Goal: Task Accomplishment & Management: Complete application form

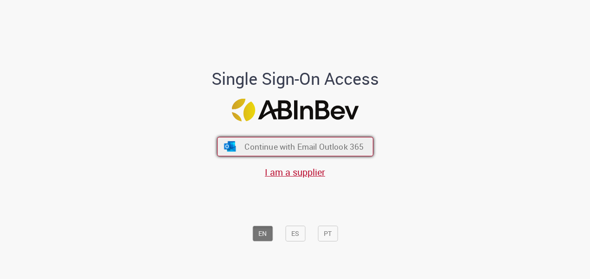
click at [338, 148] on span "Continue with Email Outlook 365" at bounding box center [304, 146] width 119 height 11
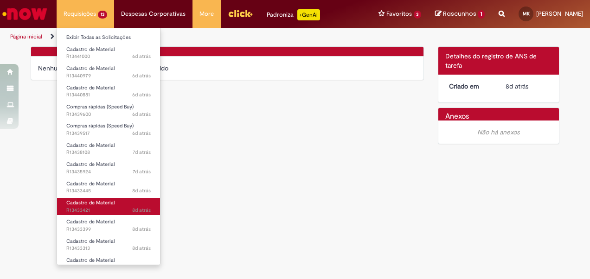
scroll to position [30, 0]
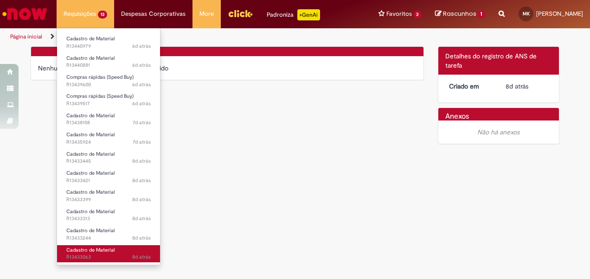
click at [92, 252] on span "Cadastro de Material" at bounding box center [90, 250] width 48 height 7
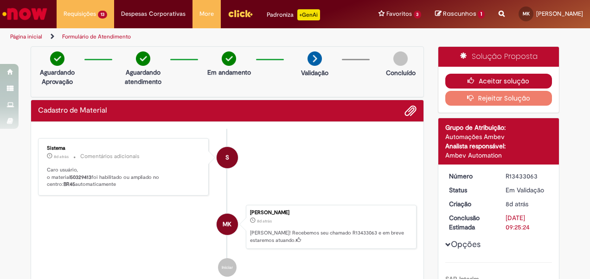
click at [521, 79] on button "Aceitar solução" at bounding box center [498, 81] width 107 height 15
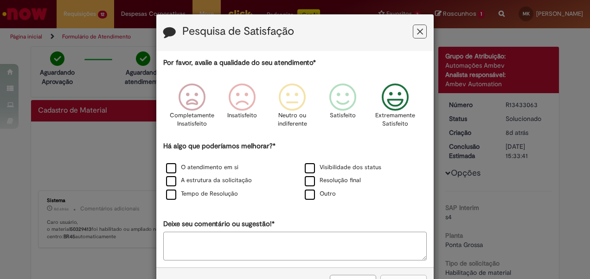
click at [392, 107] on icon "Feedback" at bounding box center [395, 98] width 35 height 28
click at [172, 168] on label "O atendimento em si" at bounding box center [202, 167] width 72 height 9
click at [311, 181] on label "Resolução final" at bounding box center [333, 180] width 56 height 9
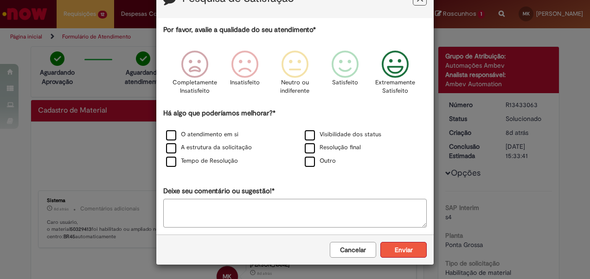
click at [396, 250] on button "Enviar" at bounding box center [404, 250] width 46 height 16
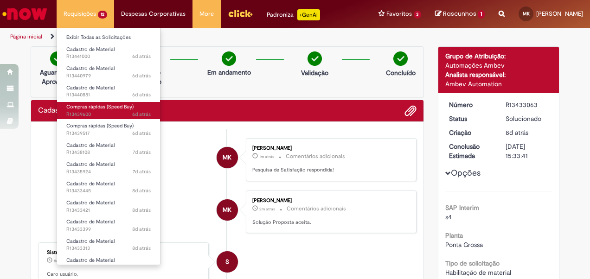
scroll to position [11, 0]
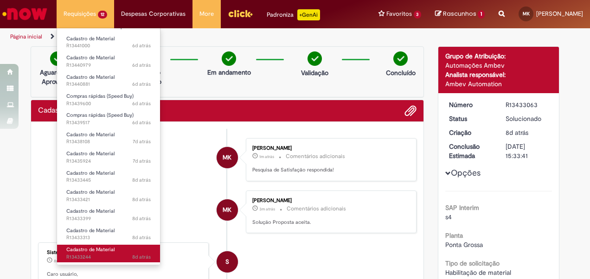
click at [94, 247] on span "Cadastro de Material" at bounding box center [90, 249] width 48 height 7
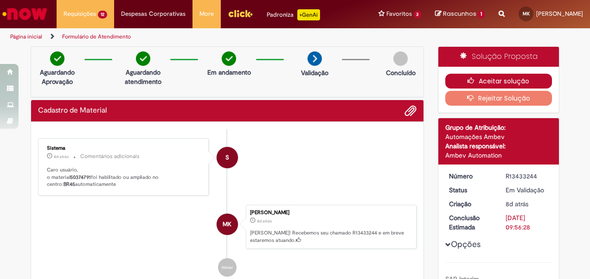
click at [484, 80] on button "Aceitar solução" at bounding box center [498, 81] width 107 height 15
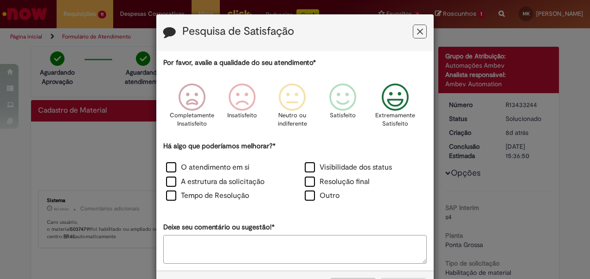
click at [393, 101] on icon "Feedback" at bounding box center [395, 98] width 35 height 28
click at [353, 182] on label "Resolução final" at bounding box center [337, 182] width 65 height 11
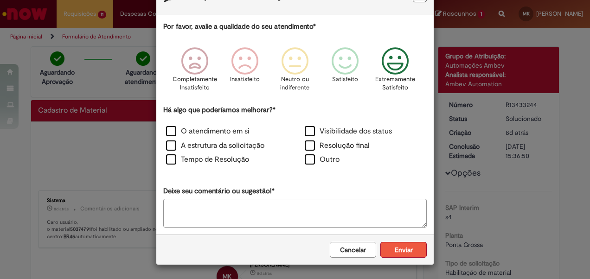
click at [401, 254] on button "Enviar" at bounding box center [404, 250] width 46 height 16
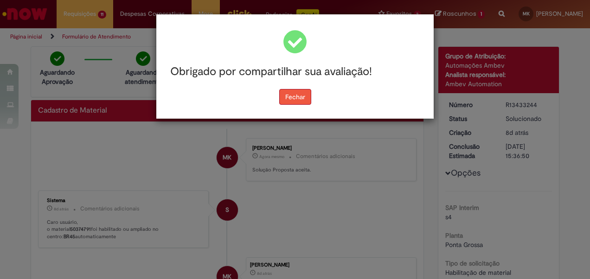
click at [298, 96] on button "Fechar" at bounding box center [295, 97] width 32 height 16
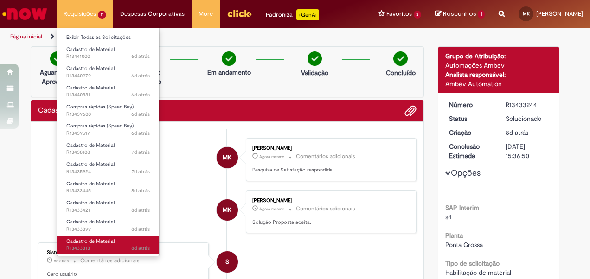
click at [93, 246] on span "8d atrás 8 dias atrás R13433313" at bounding box center [108, 248] width 84 height 7
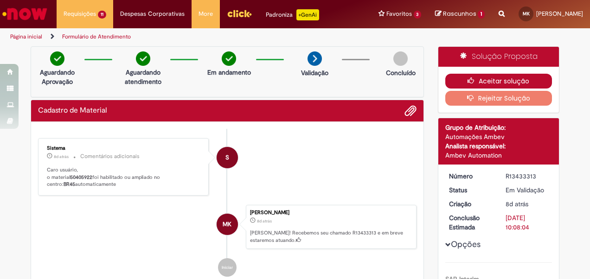
click at [516, 78] on button "Aceitar solução" at bounding box center [498, 81] width 107 height 15
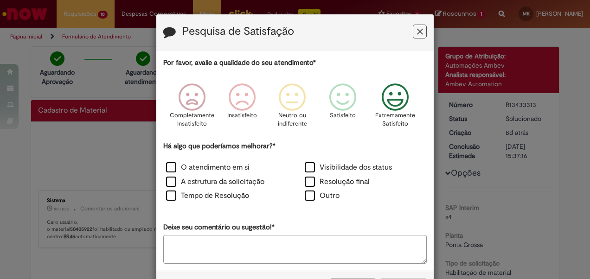
click at [401, 108] on icon "Feedback" at bounding box center [395, 98] width 35 height 28
click at [330, 183] on label "Resolução final" at bounding box center [337, 182] width 65 height 11
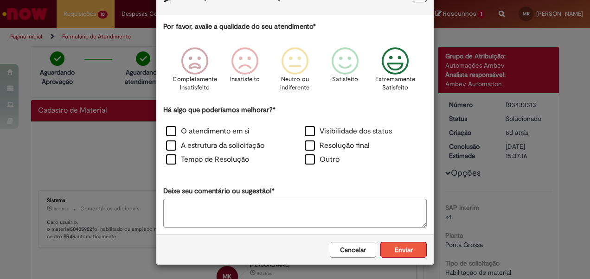
click at [398, 250] on button "Enviar" at bounding box center [404, 250] width 46 height 16
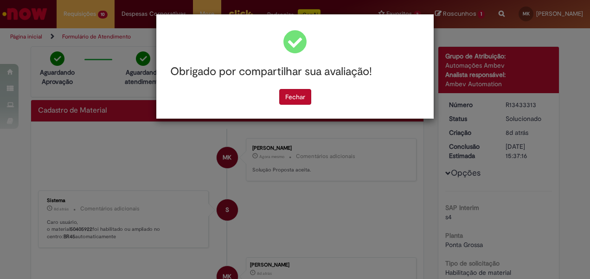
scroll to position [0, 0]
click at [303, 93] on button "Fechar" at bounding box center [295, 97] width 32 height 16
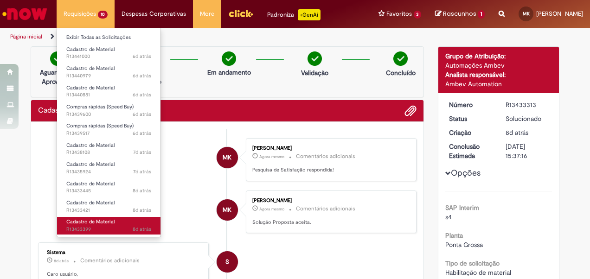
click at [85, 225] on span "Cadastro de Material" at bounding box center [90, 222] width 48 height 7
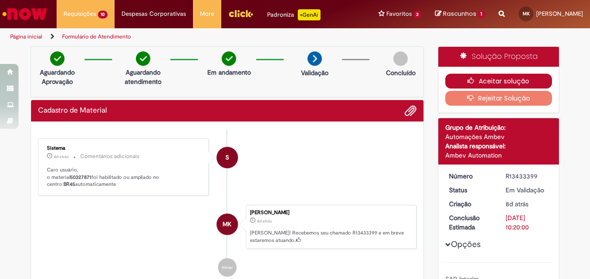
click at [510, 84] on button "Aceitar solução" at bounding box center [498, 81] width 107 height 15
